Goal: Information Seeking & Learning: Learn about a topic

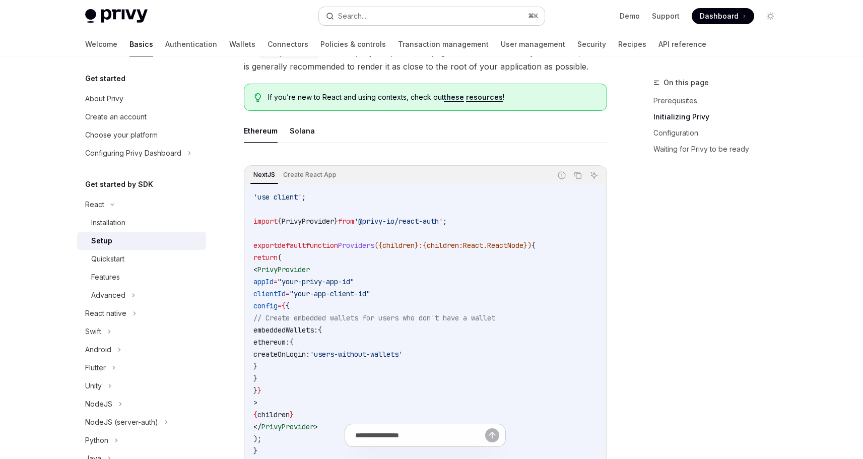
click at [399, 15] on button "Search... ⌘ K" at bounding box center [432, 16] width 226 height 18
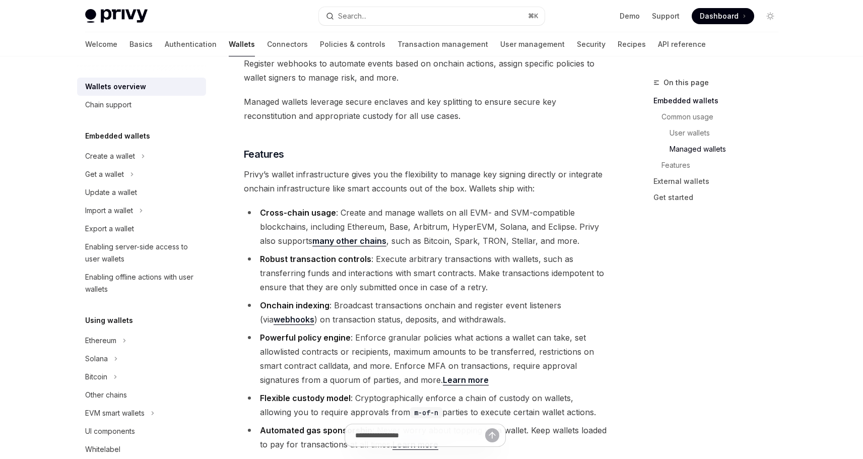
scroll to position [1053, 0]
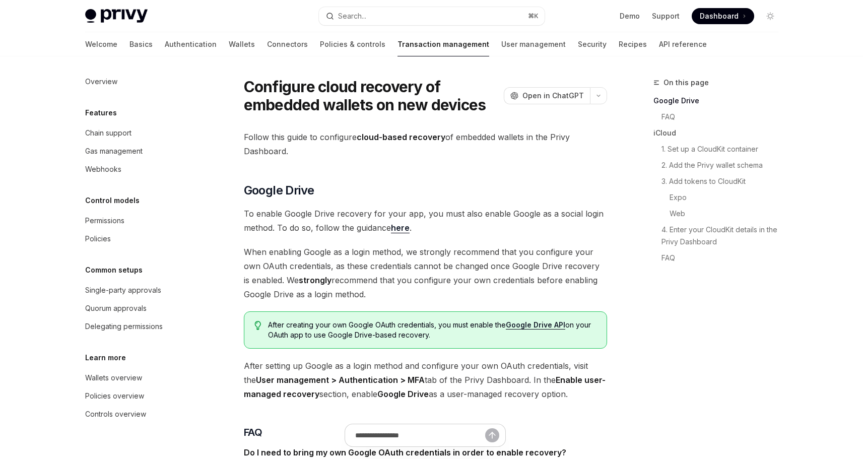
click at [398, 46] on link "Transaction management" at bounding box center [444, 44] width 92 height 24
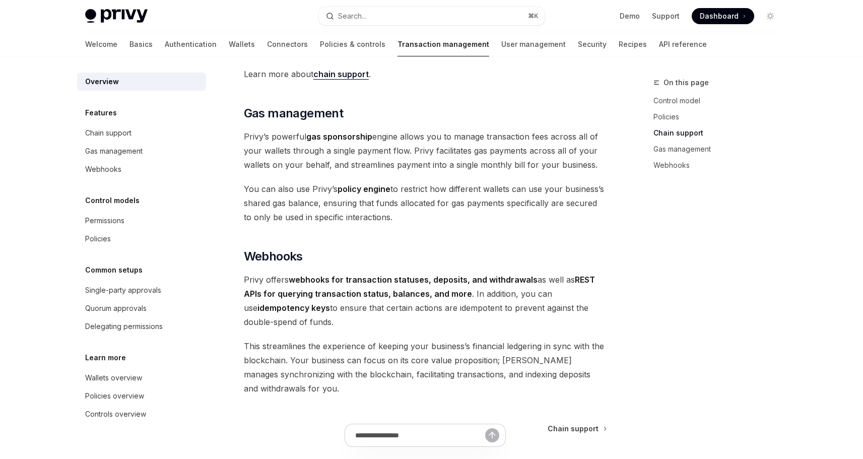
scroll to position [813, 0]
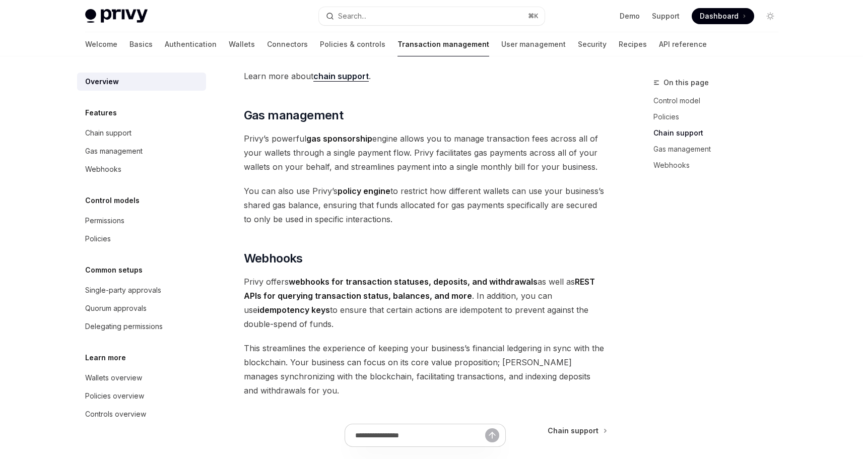
click at [285, 206] on span "You can also use Privy’s policy engine to restrict how different wallets can us…" at bounding box center [425, 205] width 363 height 42
click at [112, 83] on div "Overview" at bounding box center [102, 82] width 34 height 12
type textarea "*"
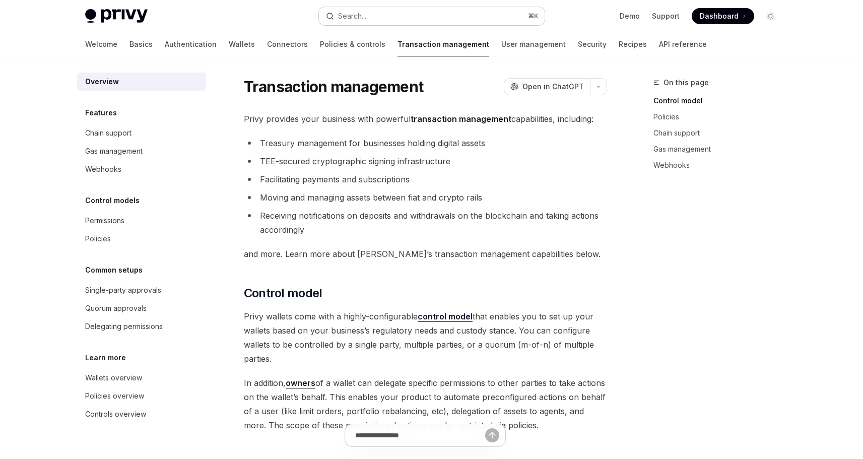
click at [381, 16] on button "Search... ⌘ K" at bounding box center [432, 16] width 226 height 18
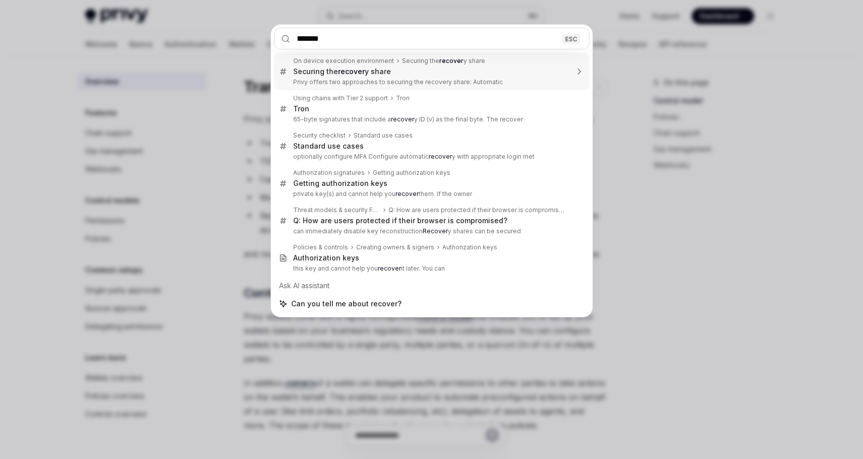
type input "********"
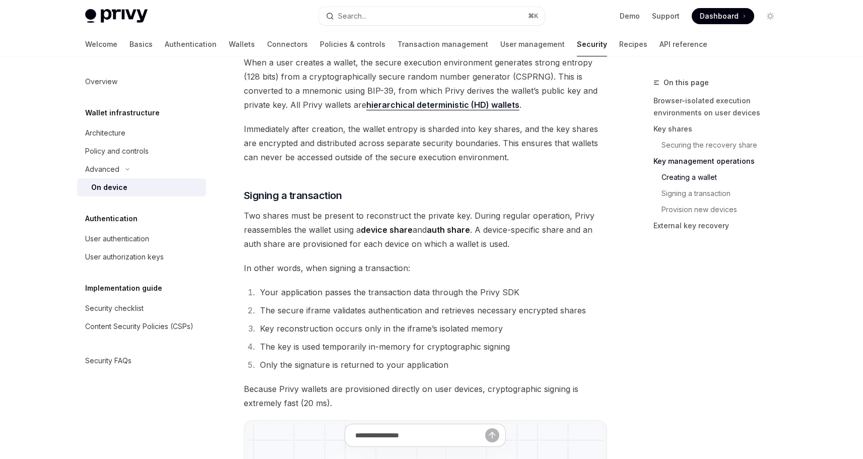
scroll to position [1711, 0]
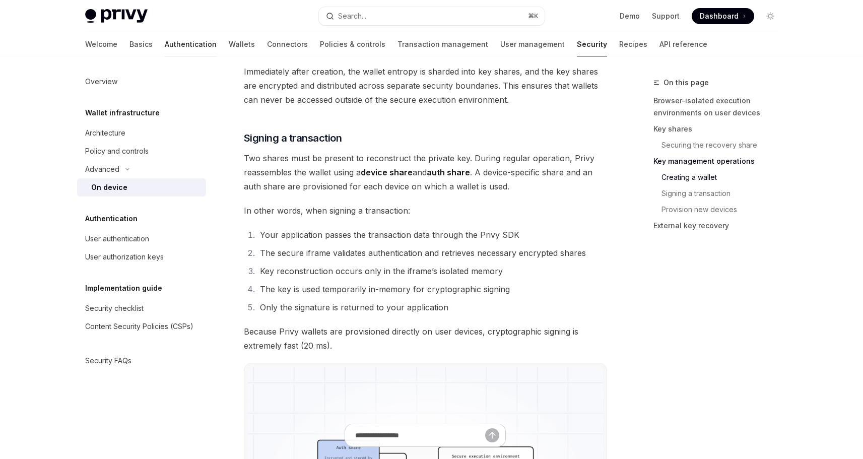
click at [165, 41] on link "Authentication" at bounding box center [191, 44] width 52 height 24
type textarea "*"
